Goal: Information Seeking & Learning: Find specific fact

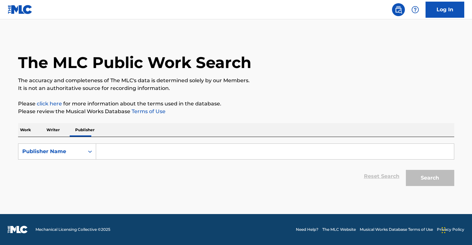
click at [131, 152] on input "Search Form" at bounding box center [275, 151] width 358 height 15
paste input "Cram Media Pty Ltd"
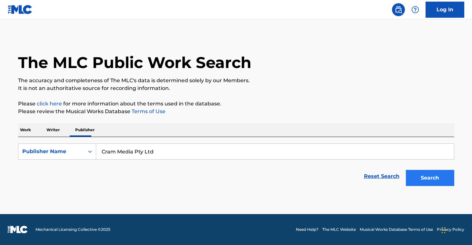
type input "Cram Media Pty Ltd"
click at [435, 183] on button "Search" at bounding box center [430, 178] width 48 height 16
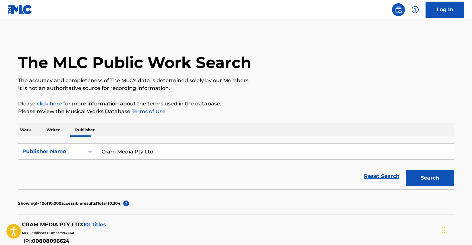
click at [98, 227] on span "101 titles" at bounding box center [94, 225] width 23 height 6
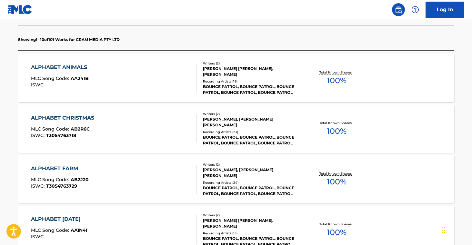
scroll to position [180, 0]
click at [310, 78] on div "Total Known Shares: 100 %" at bounding box center [336, 78] width 73 height 20
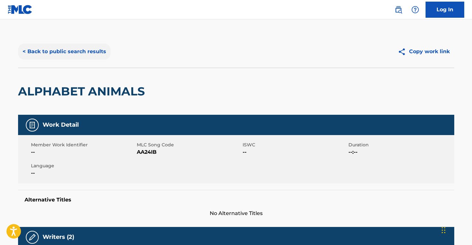
click at [53, 56] on button "< Back to public search results" at bounding box center [64, 52] width 93 height 16
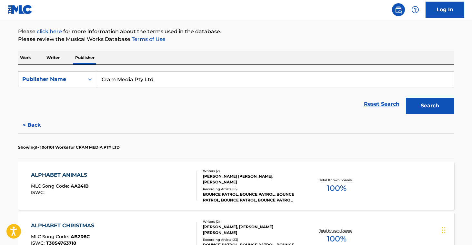
scroll to position [86, 0]
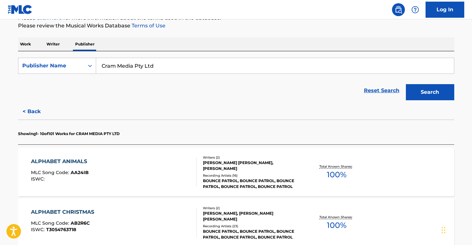
click at [290, 203] on div "ALPHABET CHRISTMAS MLC Song Code : AB2R6C ISWC : T3054763718 Writers ( 2 ) [PER…" at bounding box center [236, 223] width 436 height 48
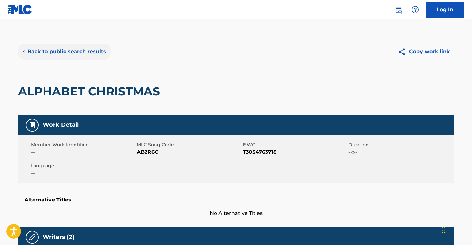
click at [93, 57] on button "< Back to public search results" at bounding box center [64, 52] width 93 height 16
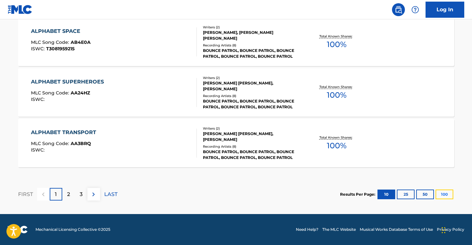
click at [441, 195] on button "100" at bounding box center [445, 195] width 18 height 10
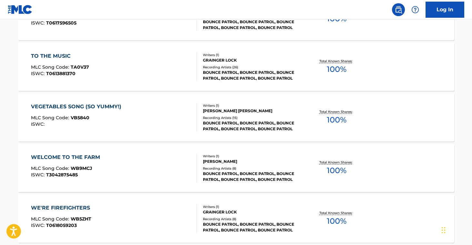
scroll to position [5131, 0]
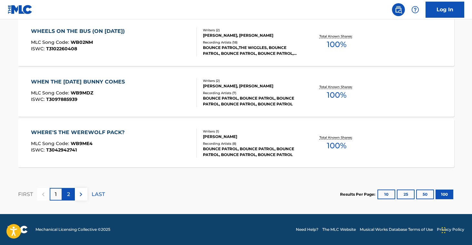
click at [64, 194] on div "2" at bounding box center [68, 194] width 13 height 13
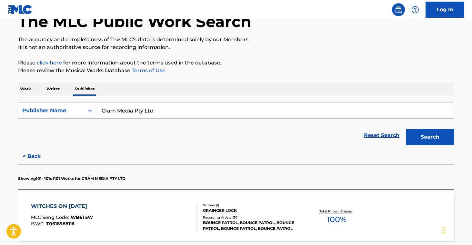
scroll to position [115, 0]
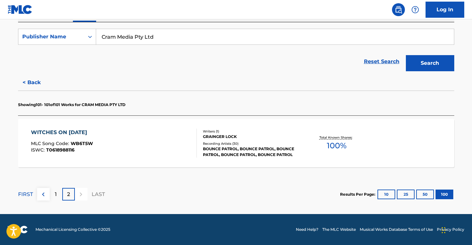
click at [268, 144] on div "Recording Artists ( 30 )" at bounding box center [251, 143] width 97 height 5
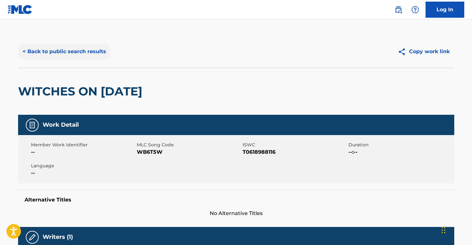
click at [89, 56] on button "< Back to public search results" at bounding box center [64, 52] width 93 height 16
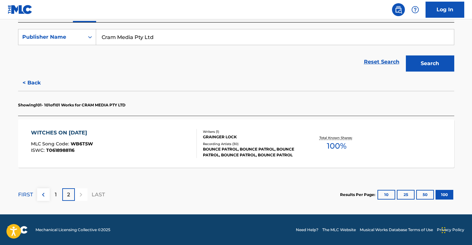
scroll to position [115, 0]
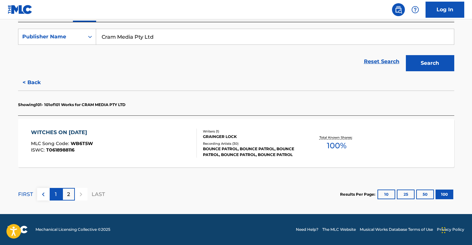
click at [56, 195] on p "1" at bounding box center [56, 195] width 2 height 8
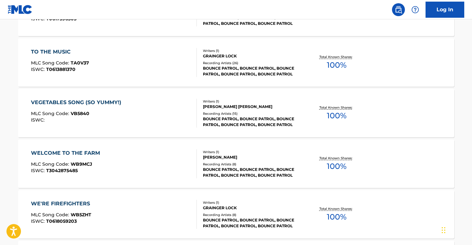
scroll to position [5131, 0]
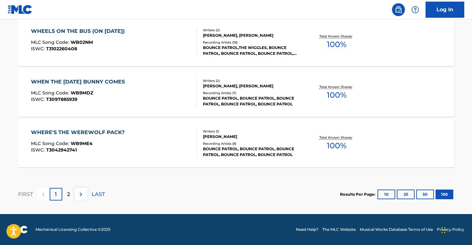
click at [219, 140] on div "Writers ( 1 ) [PERSON_NAME] Recording Artists ( 8 ) BOUNCE PATROL, BOUNCE PATRO…" at bounding box center [249, 143] width 104 height 29
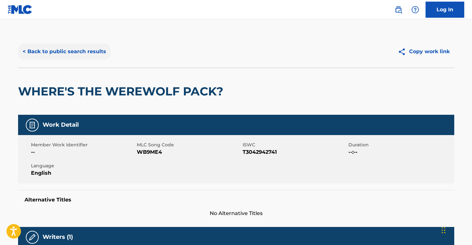
click at [64, 55] on button "< Back to public search results" at bounding box center [64, 52] width 93 height 16
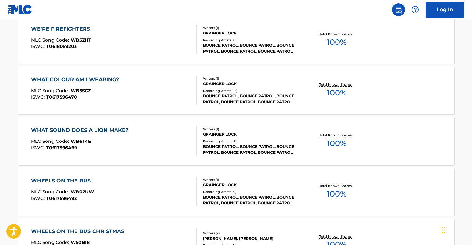
scroll to position [5131, 0]
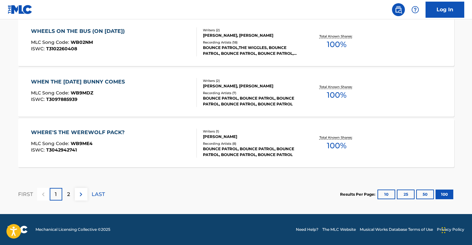
click at [272, 106] on div "BOUNCE PATROL, BOUNCE PATROL, BOUNCE PATROL, BOUNCE PATROL, BOUNCE PATROL" at bounding box center [251, 102] width 97 height 12
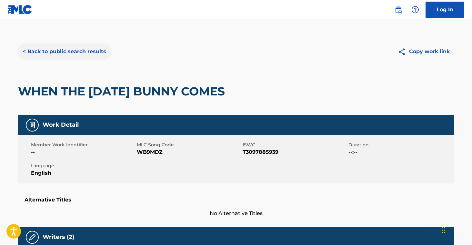
click at [82, 50] on button "< Back to public search results" at bounding box center [64, 52] width 93 height 16
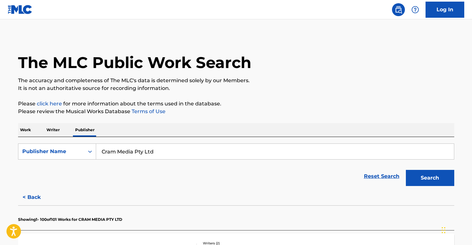
click at [315, 92] on p "It is not an authoritative source for recording information." at bounding box center [236, 89] width 436 height 8
click at [357, 82] on p "The accuracy and completeness of The MLC's data is determined solely by our Mem…" at bounding box center [236, 81] width 436 height 8
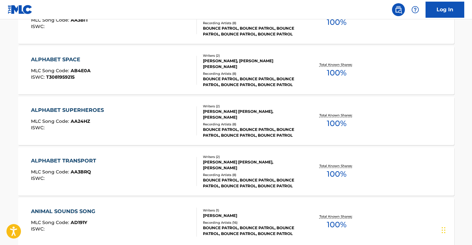
scroll to position [940, 0]
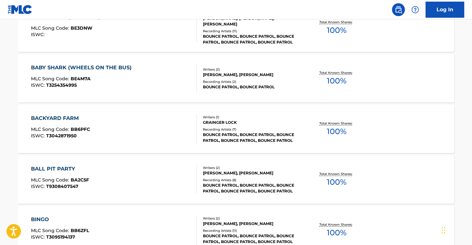
click at [260, 187] on div "BOUNCE PATROL, BOUNCE PATROL, BOUNCE PATROL, BOUNCE PATROL, BOUNCE PATROL" at bounding box center [251, 189] width 97 height 12
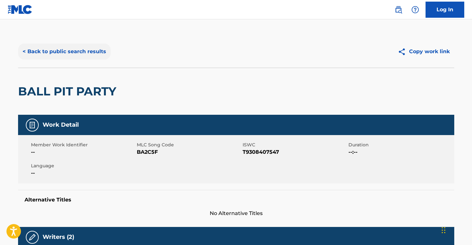
click at [58, 46] on button "< Back to public search results" at bounding box center [64, 52] width 93 height 16
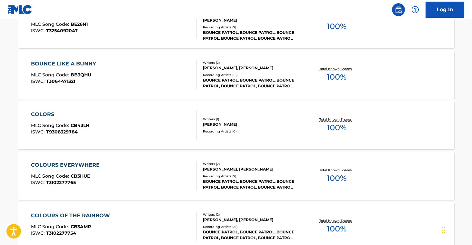
scroll to position [1248, 0]
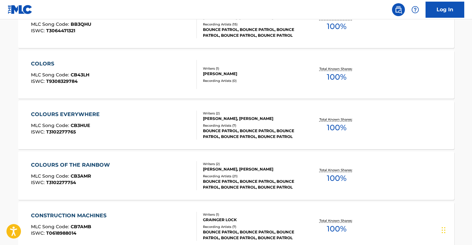
click at [308, 179] on div "Total Known Shares: 100 %" at bounding box center [336, 176] width 73 height 20
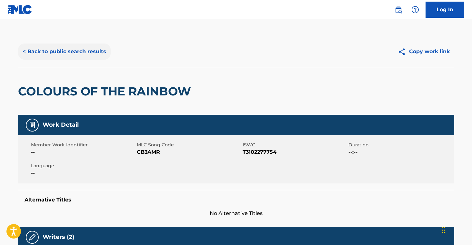
click at [47, 52] on button "< Back to public search results" at bounding box center [64, 52] width 93 height 16
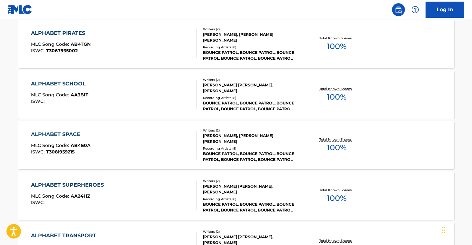
scroll to position [484, 0]
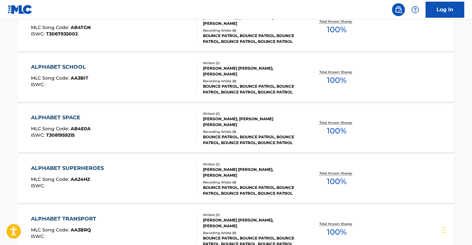
click at [239, 170] on div "[PERSON_NAME] [PERSON_NAME], [PERSON_NAME]" at bounding box center [251, 173] width 97 height 12
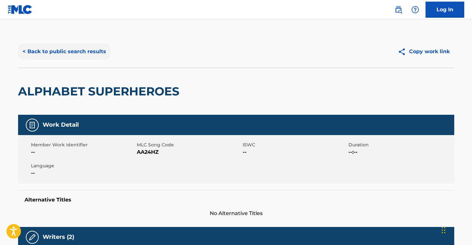
click at [72, 50] on button "< Back to public search results" at bounding box center [64, 52] width 93 height 16
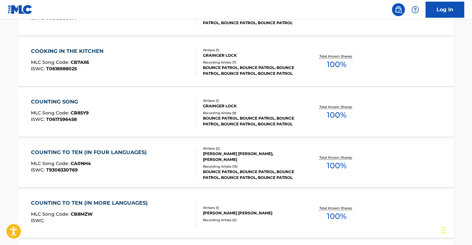
scroll to position [1563, 0]
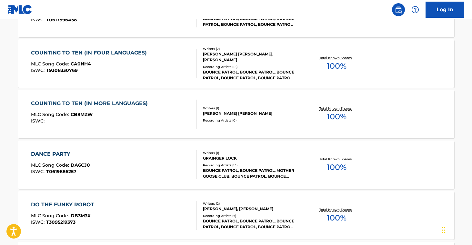
click at [252, 183] on div "DANCE PARTY MLC Song Code : DA6CJ0 ISWC : T0619886257 Writers ( 1 ) GRAINGER LO…" at bounding box center [236, 165] width 436 height 48
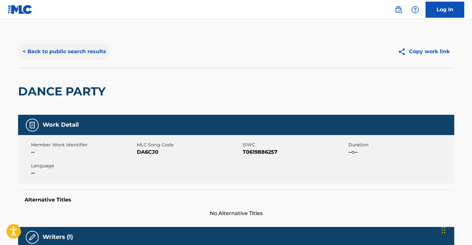
click at [83, 53] on button "< Back to public search results" at bounding box center [64, 52] width 93 height 16
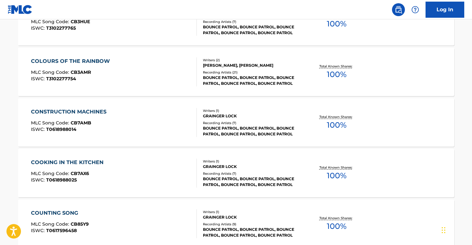
scroll to position [1713, 0]
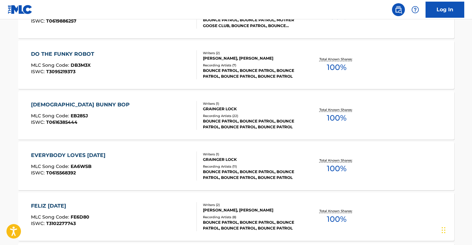
click at [257, 211] on div "[PERSON_NAME], [PERSON_NAME]" at bounding box center [251, 211] width 97 height 6
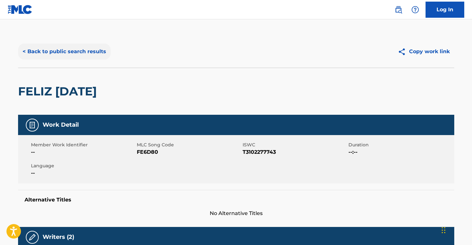
click at [31, 49] on button "< Back to public search results" at bounding box center [64, 52] width 93 height 16
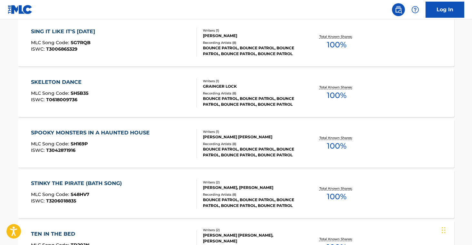
scroll to position [4169, 0]
click at [271, 198] on div "BOUNCE PATROL, BOUNCE PATROL, BOUNCE PATROL, BOUNCE PATROL, BOUNCE PATROL" at bounding box center [251, 203] width 97 height 12
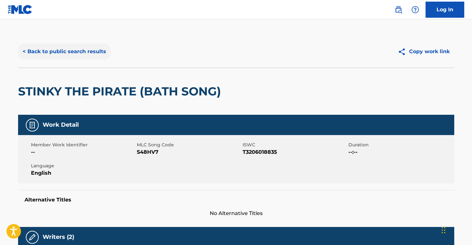
click at [53, 51] on button "< Back to public search results" at bounding box center [64, 52] width 93 height 16
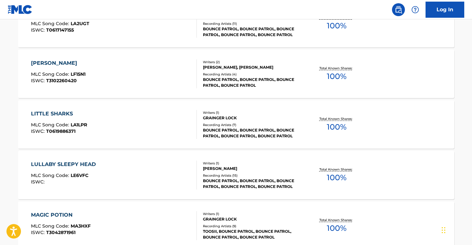
scroll to position [3306, 0]
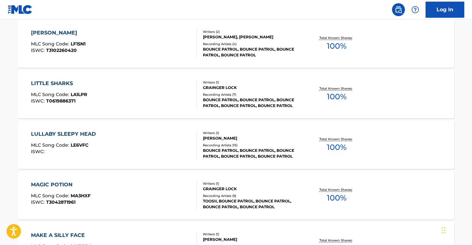
click at [275, 202] on div "TOOSII, BOUNCE PATROL, BOUNCE PATROL, BOUNCE PATROL, BOUNCE PATROL" at bounding box center [251, 204] width 97 height 12
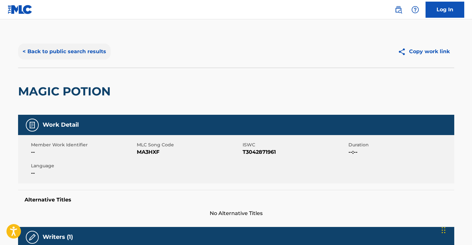
click at [53, 56] on button "< Back to public search results" at bounding box center [64, 52] width 93 height 16
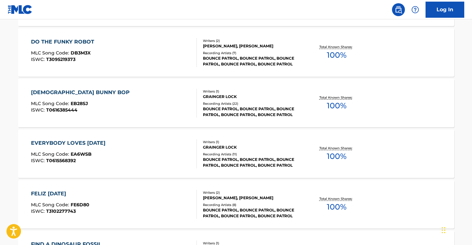
scroll to position [1794, 0]
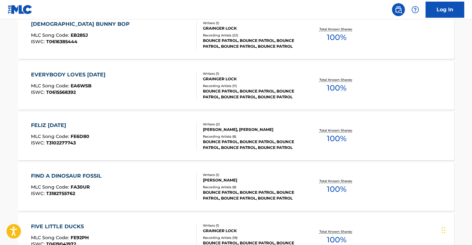
click at [240, 56] on div "[DATE] BUNNY BOP MLC Song Code : EB28SJ ISWC : T0616385444 Writers ( 1 ) GRAING…" at bounding box center [236, 35] width 436 height 48
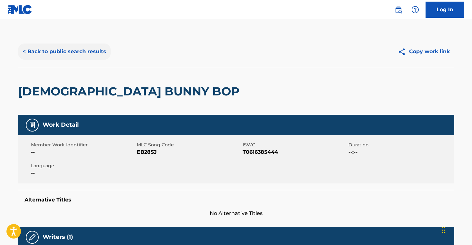
click at [55, 55] on button "< Back to public search results" at bounding box center [64, 52] width 93 height 16
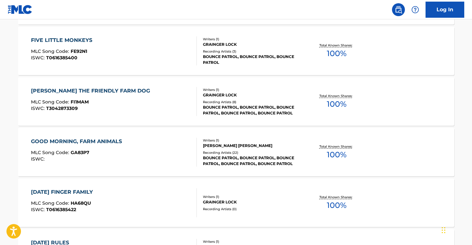
scroll to position [2108, 0]
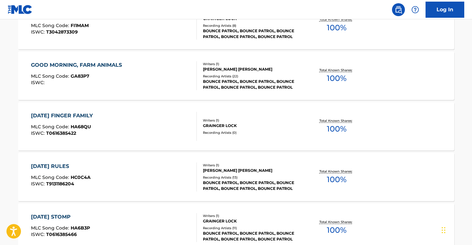
click at [256, 174] on div "Writers ( 1 ) [PERSON_NAME] [PERSON_NAME] Recording Artists ( 13 ) BOUNCE PATRO…" at bounding box center [249, 177] width 104 height 29
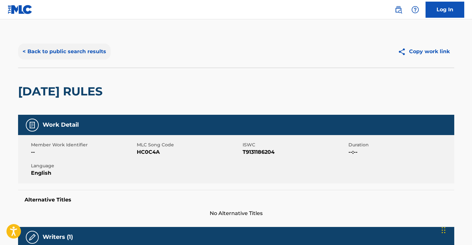
click at [66, 48] on button "< Back to public search results" at bounding box center [64, 52] width 93 height 16
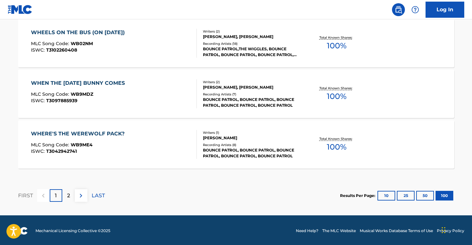
scroll to position [5130, 0]
click at [234, 55] on div "BOUNCE PATROL,THE WIGGLES, BOUNCE PATROL, BOUNCE PATROL, BOUNCE PATROL, BOUNCE …" at bounding box center [251, 52] width 97 height 12
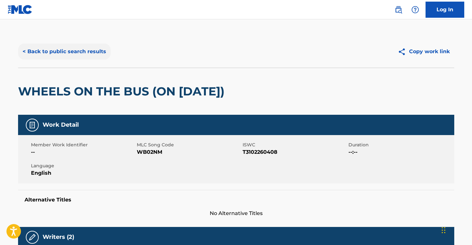
click at [87, 53] on button "< Back to public search results" at bounding box center [64, 52] width 93 height 16
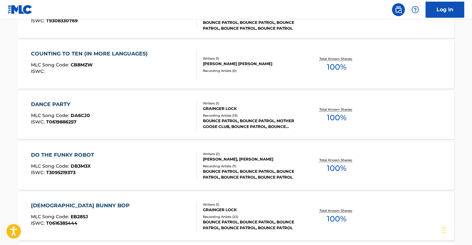
click at [240, 170] on div "BOUNCE PATROL, BOUNCE PATROL, BOUNCE PATROL, BOUNCE PATROL, BOUNCE PATROL" at bounding box center [251, 175] width 97 height 12
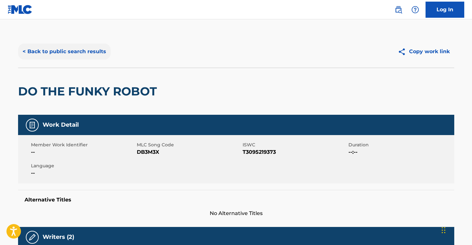
click at [79, 52] on button "< Back to public search results" at bounding box center [64, 52] width 93 height 16
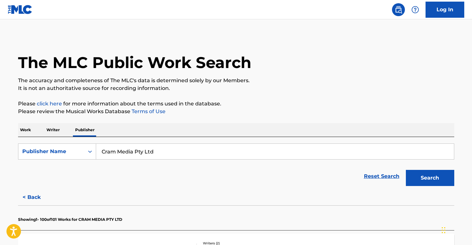
click at [49, 131] on p "Writer" at bounding box center [53, 130] width 17 height 14
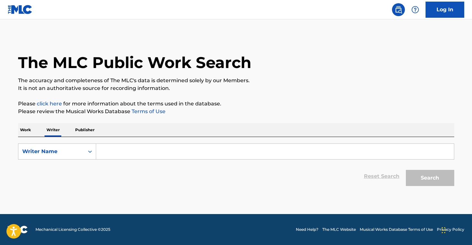
click at [157, 156] on input "Search Form" at bounding box center [275, 151] width 358 height 15
paste input "[PERSON_NAME]"
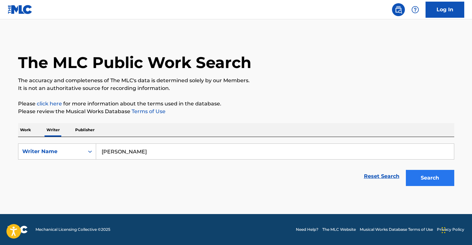
type input "[PERSON_NAME]"
click at [439, 182] on button "Search" at bounding box center [430, 178] width 48 height 16
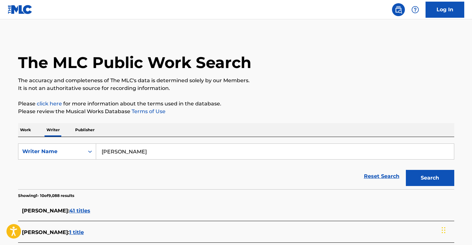
click at [90, 211] on span "41 titles" at bounding box center [79, 211] width 21 height 6
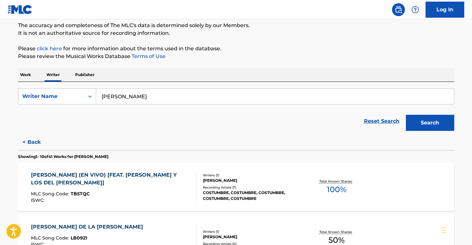
scroll to position [56, 0]
click at [255, 190] on div "COSTUMBRE, COSTUMBRE, COSTUMBRE, COSTUMBRE, COSTUMBRE" at bounding box center [251, 196] width 97 height 12
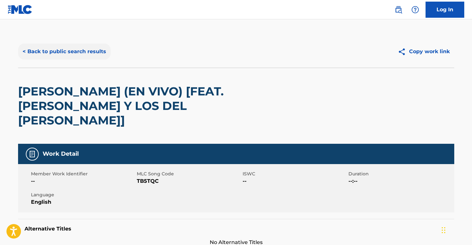
click at [45, 47] on button "< Back to public search results" at bounding box center [64, 52] width 93 height 16
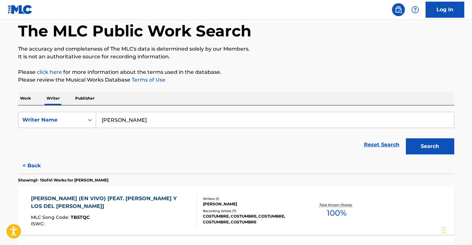
scroll to position [148, 0]
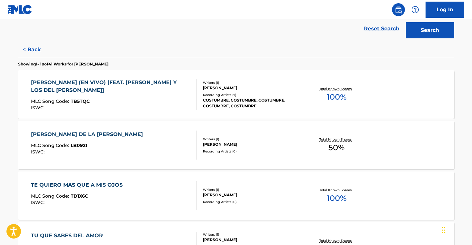
click at [269, 142] on div "[PERSON_NAME]" at bounding box center [251, 145] width 97 height 6
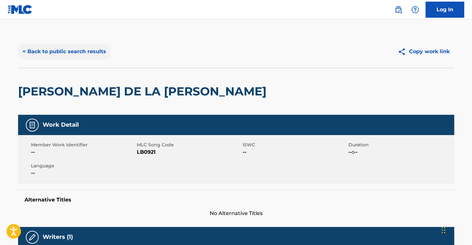
click at [67, 56] on button "< Back to public search results" at bounding box center [64, 52] width 93 height 16
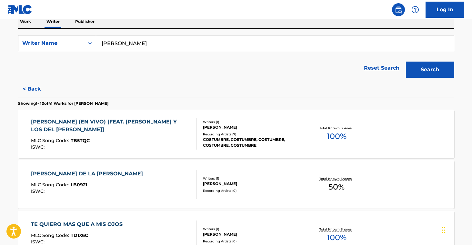
scroll to position [127, 0]
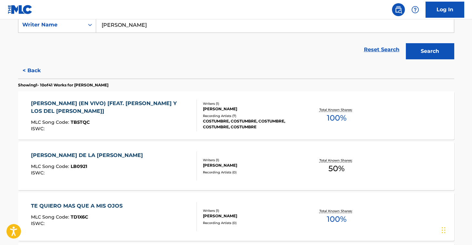
click at [246, 214] on div "[PERSON_NAME]" at bounding box center [251, 216] width 97 height 6
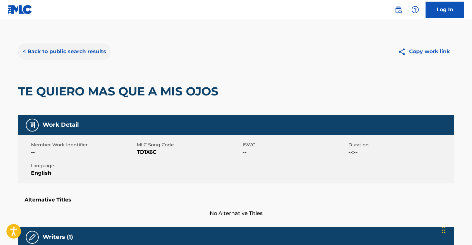
click at [62, 50] on button "< Back to public search results" at bounding box center [64, 52] width 93 height 16
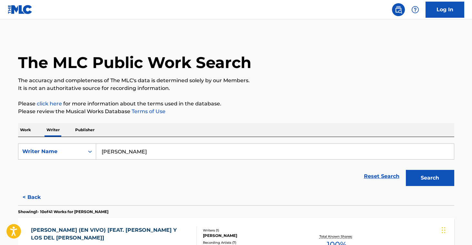
click at [18, 131] on p "Work" at bounding box center [25, 130] width 15 height 14
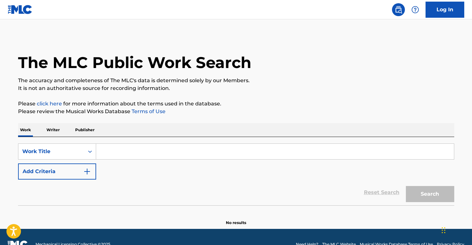
click at [134, 145] on input "Search Form" at bounding box center [275, 151] width 358 height 15
paste input "CAUSAME LA MUERTE"
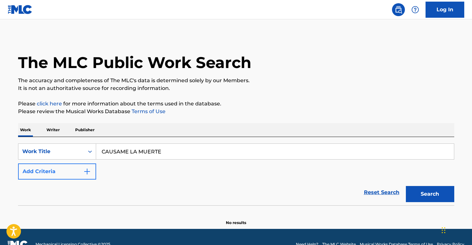
type input "CAUSAME LA MUERTE"
click at [55, 176] on button "Add Criteria" at bounding box center [57, 172] width 78 height 16
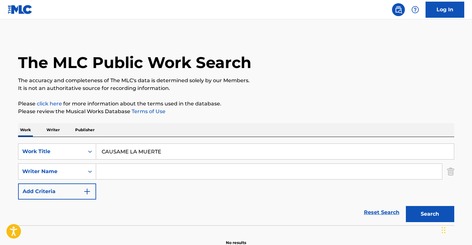
click at [129, 170] on input "Search Form" at bounding box center [269, 171] width 346 height 15
paste input "[PERSON_NAME]"
type input "[PERSON_NAME]"
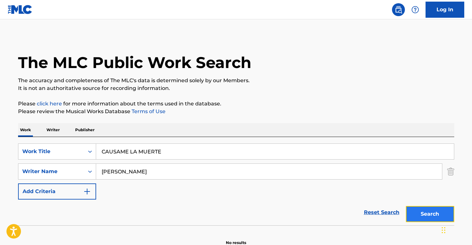
click at [408, 212] on button "Search" at bounding box center [430, 214] width 48 height 16
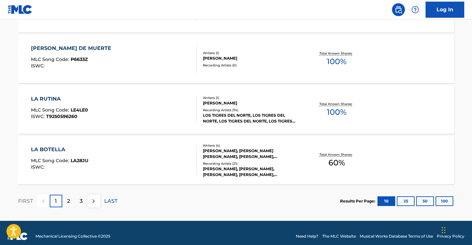
scroll to position [565, 0]
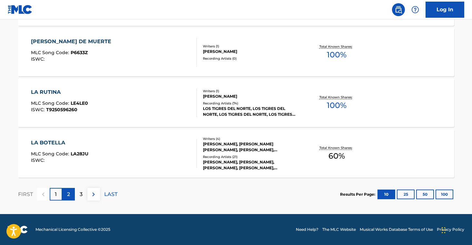
click at [69, 193] on p "2" at bounding box center [68, 195] width 3 height 8
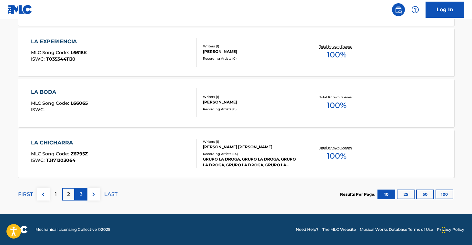
click at [86, 194] on div "3" at bounding box center [81, 194] width 13 height 13
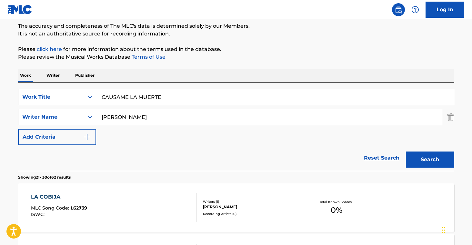
scroll to position [0, 0]
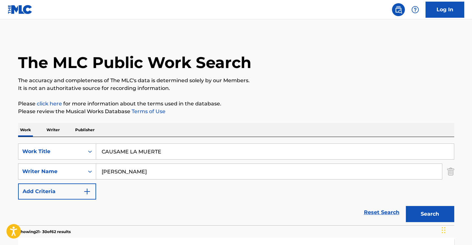
click at [41, 131] on div "Work Writer Publisher" at bounding box center [236, 130] width 436 height 14
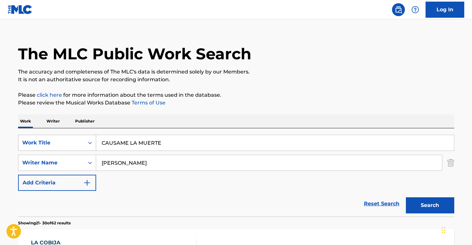
click at [73, 151] on div "Work Title" at bounding box center [57, 143] width 78 height 16
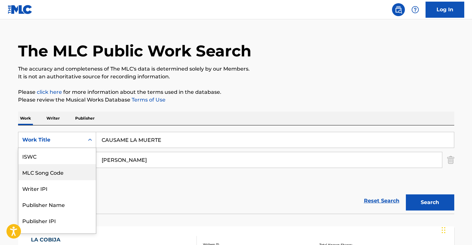
scroll to position [16, 0]
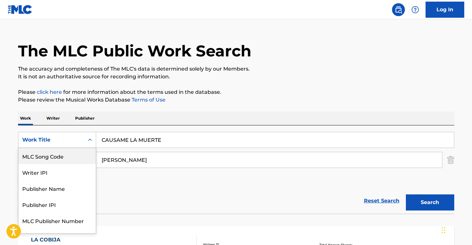
click at [73, 160] on div "MLC Song Code" at bounding box center [56, 156] width 77 height 16
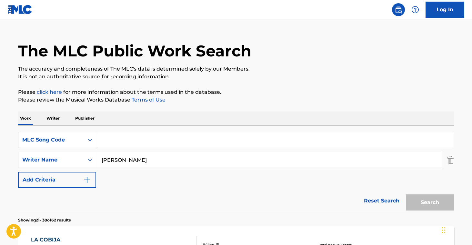
click at [147, 141] on input "Search Form" at bounding box center [275, 139] width 358 height 15
paste input "ADQ623"
type input "ADQ623"
drag, startPoint x: 440, startPoint y: 204, endPoint x: 430, endPoint y: 204, distance: 9.7
click at [440, 204] on button "Search" at bounding box center [430, 203] width 48 height 16
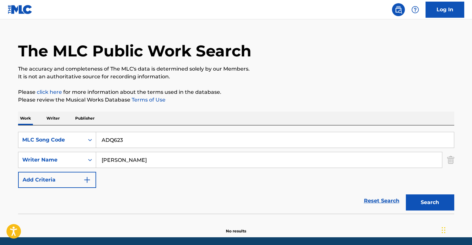
scroll to position [13, 0]
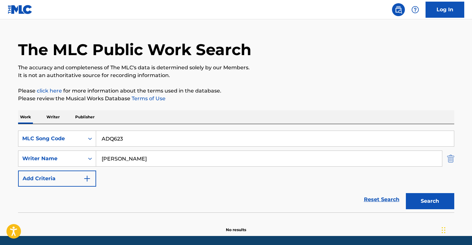
click at [449, 161] on img "Search Form" at bounding box center [450, 159] width 7 height 16
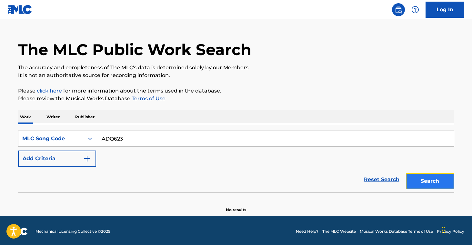
click at [432, 182] on button "Search" at bounding box center [430, 181] width 48 height 16
